Goal: Information Seeking & Learning: Learn about a topic

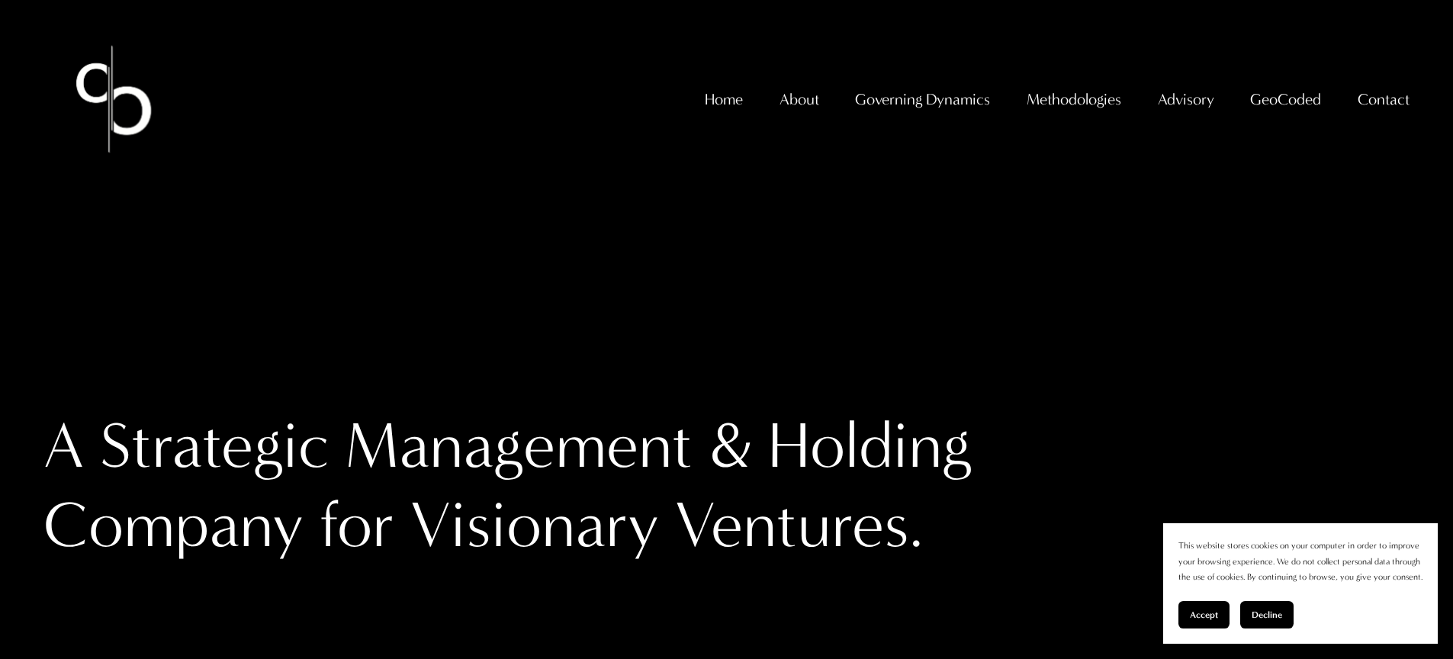
click at [0, 0] on span "GeoCoded - Weekly" at bounding box center [0, 0] width 0 height 0
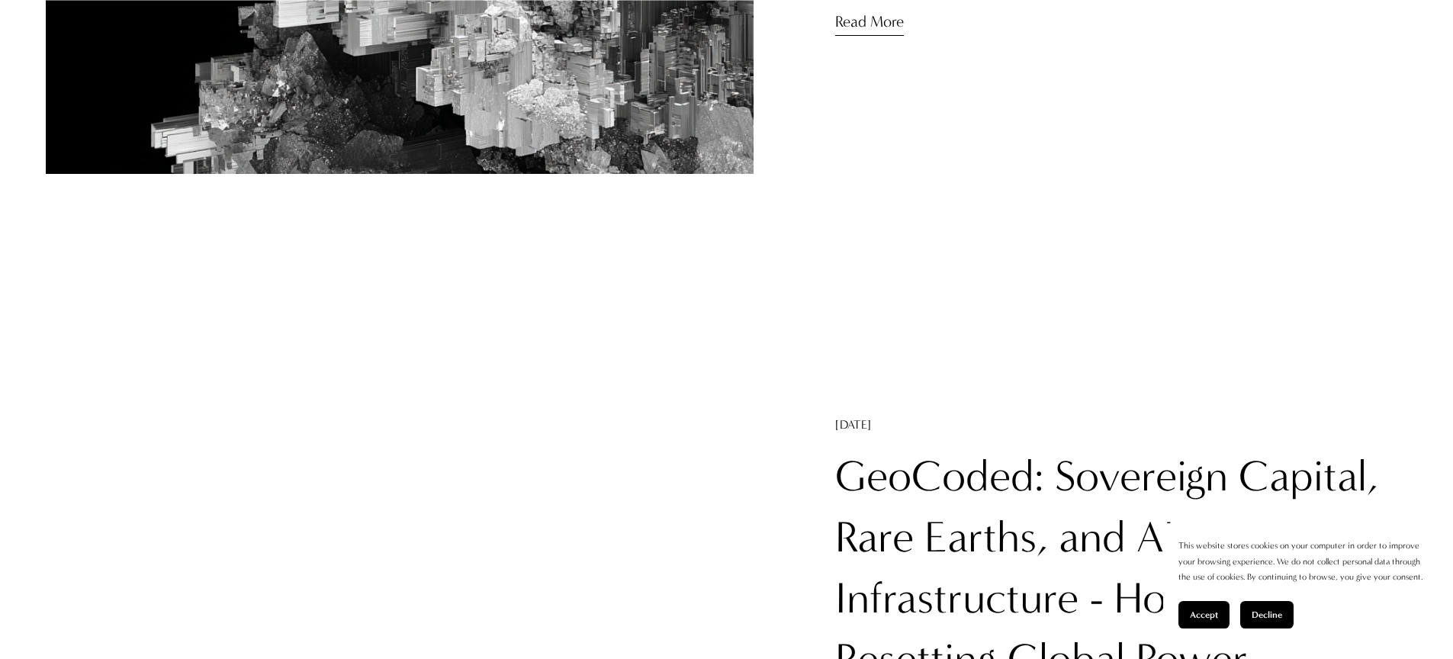
scroll to position [2459, 0]
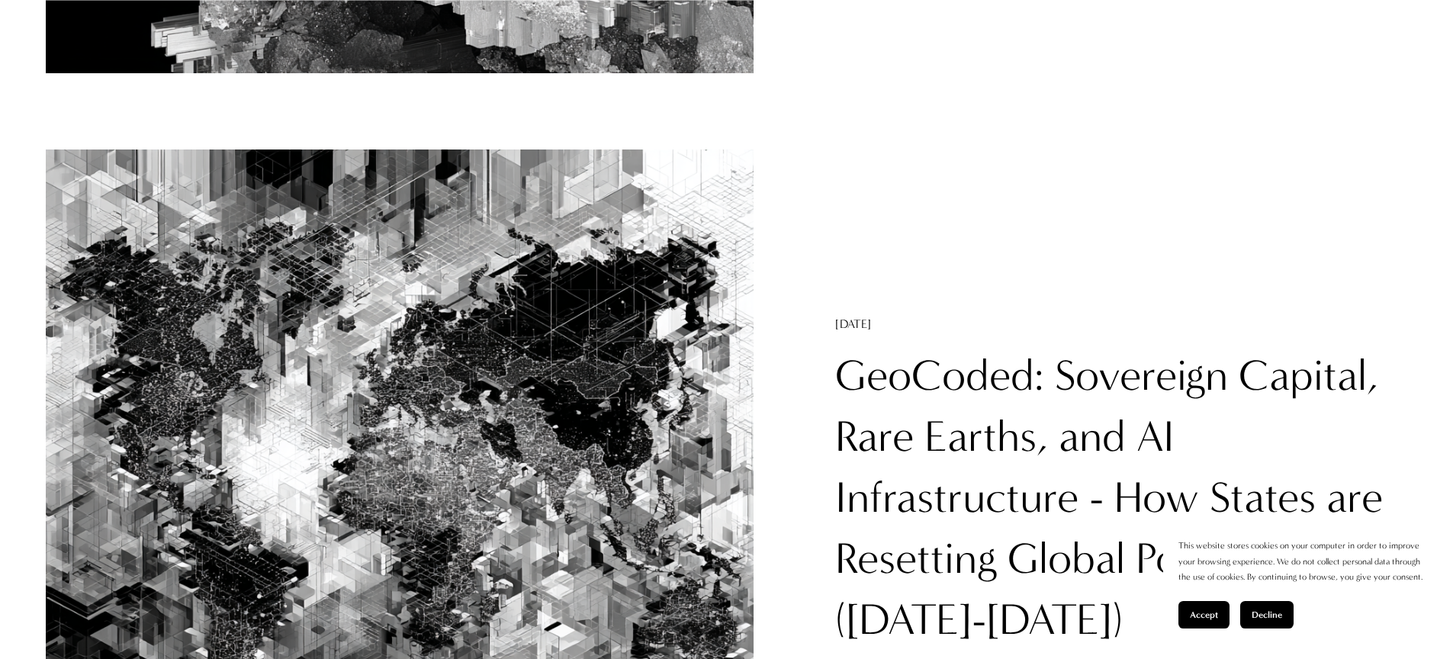
click at [1090, 369] on link "GeoCoded: Sovereign Capital, Rare Earths, and AI Infrastructure - How States ar…" at bounding box center [1109, 497] width 548 height 295
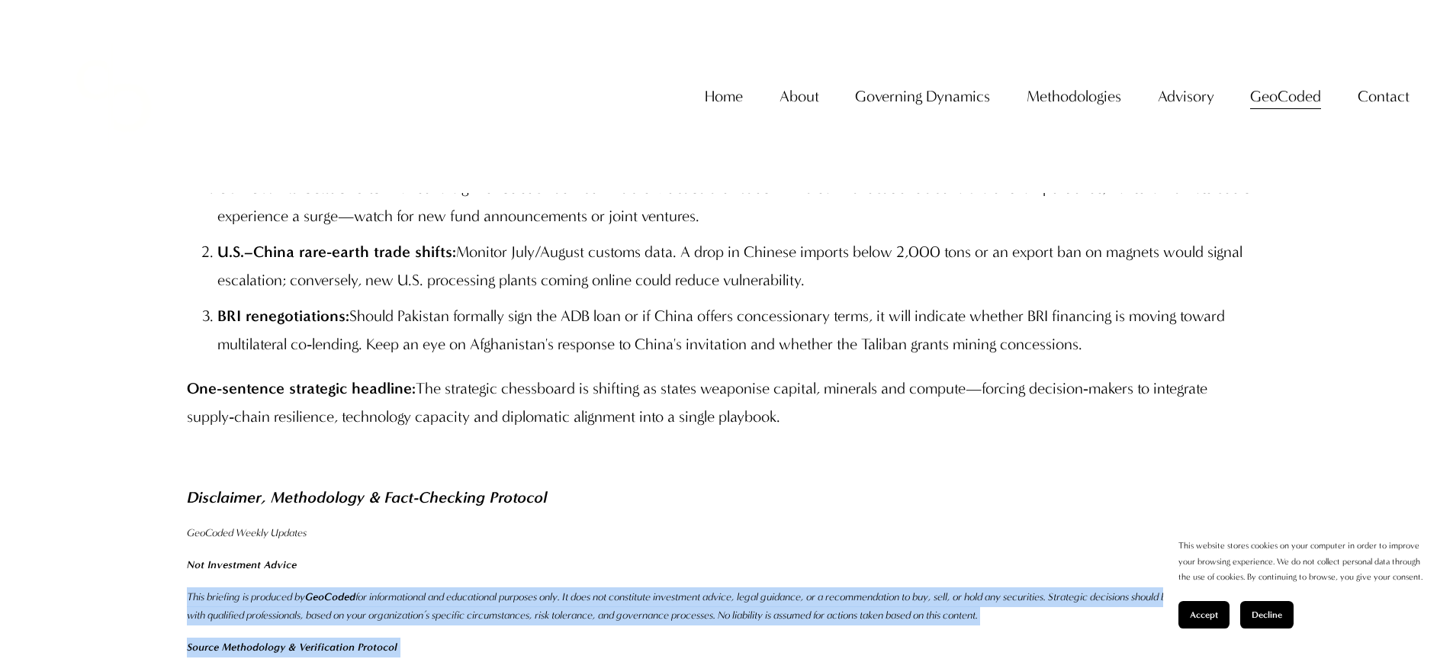
scroll to position [9501, 0]
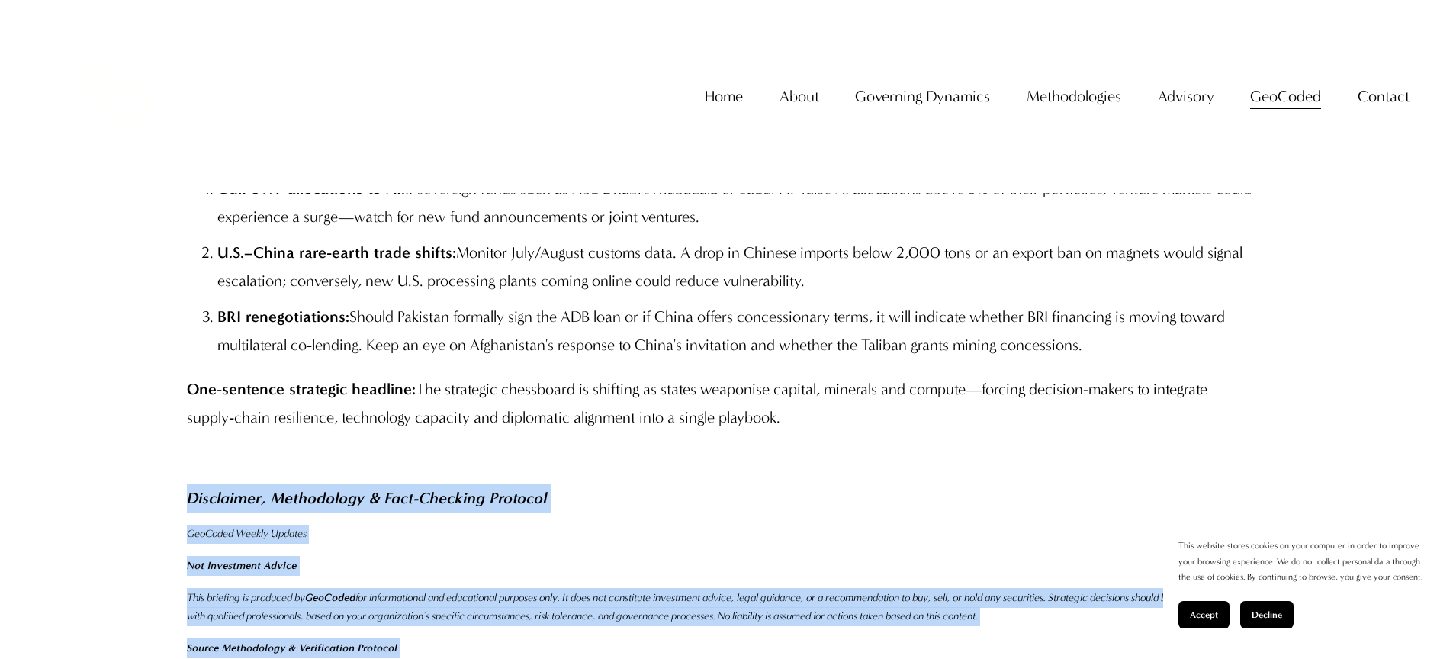
drag, startPoint x: 363, startPoint y: 615, endPoint x: 174, endPoint y: 365, distance: 313.0
click at [174, 365] on div "Conclusion & Forward Radar Global power shifts: This week underscores a triangu…" at bounding box center [726, 450] width 1105 height 1134
copy div "Disclaimer, Methodology & Fact-Checking Protocol GeoCoded Weekly Updates Not In…"
click at [725, 112] on link "Home" at bounding box center [724, 96] width 38 height 31
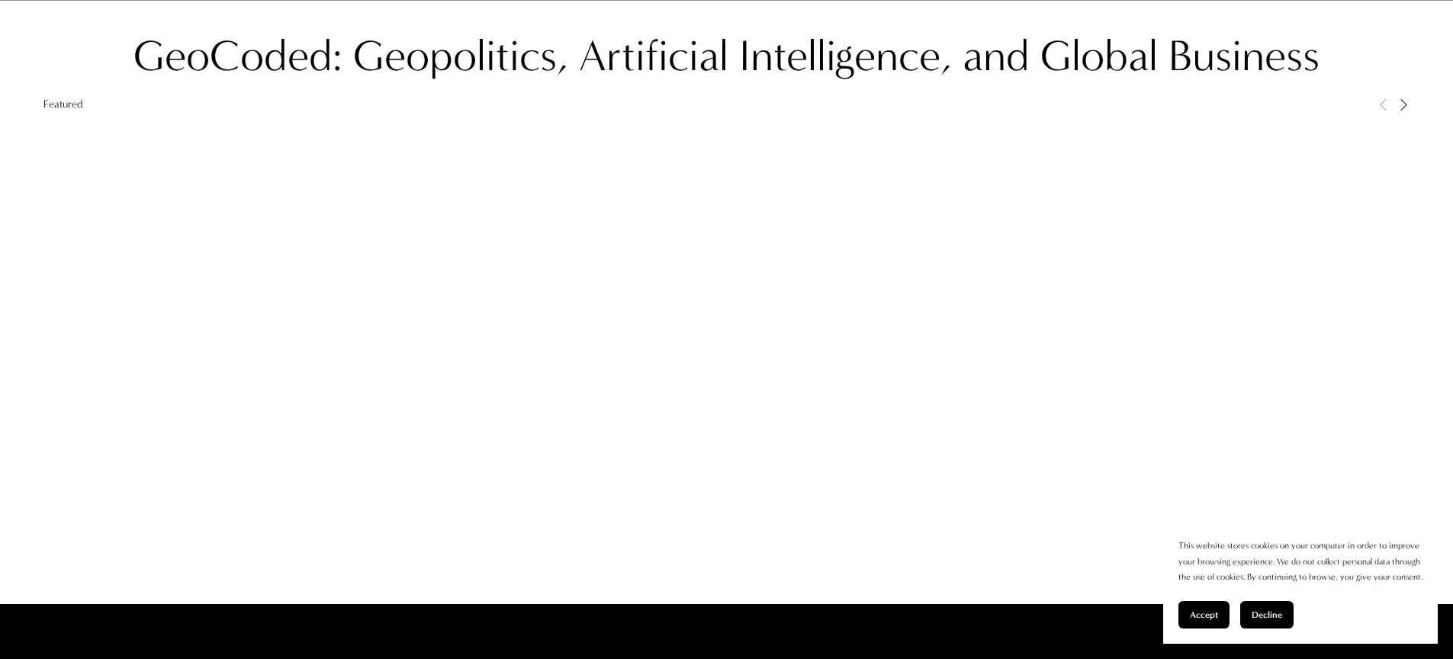
scroll to position [1572, 0]
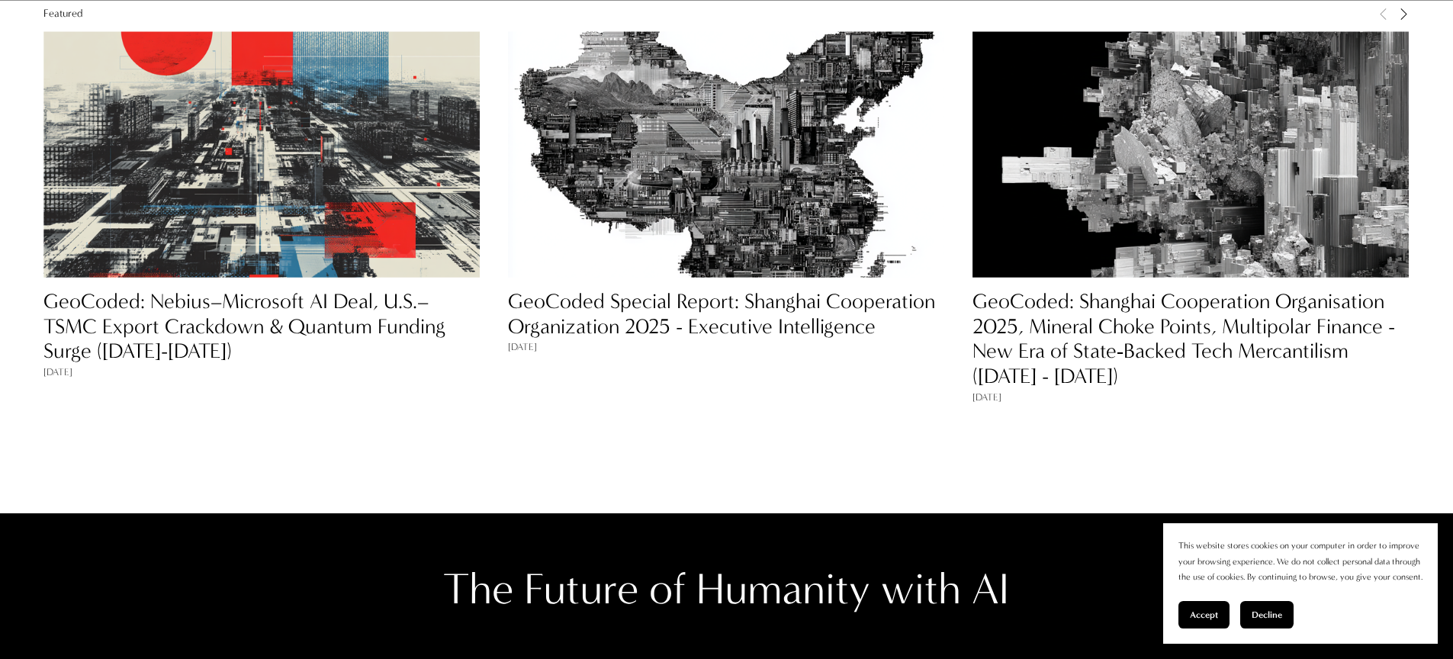
click at [310, 256] on img at bounding box center [261, 154] width 436 height 436
